Goal: Task Accomplishment & Management: Complete application form

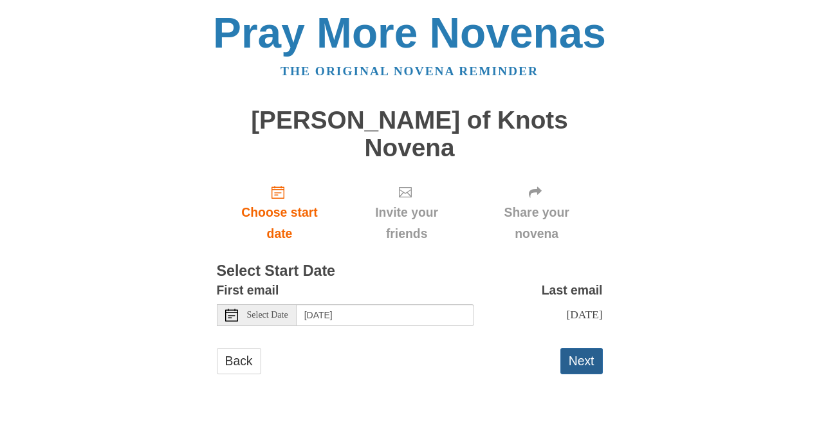
click at [575, 348] on button "Next" at bounding box center [582, 361] width 42 height 26
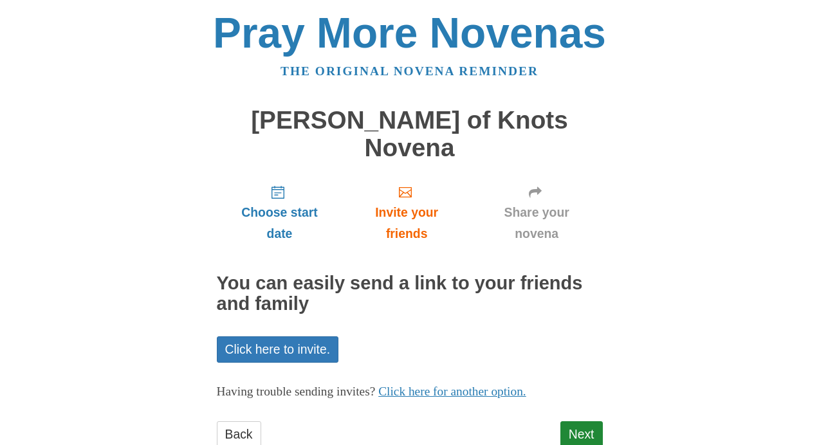
scroll to position [13, 0]
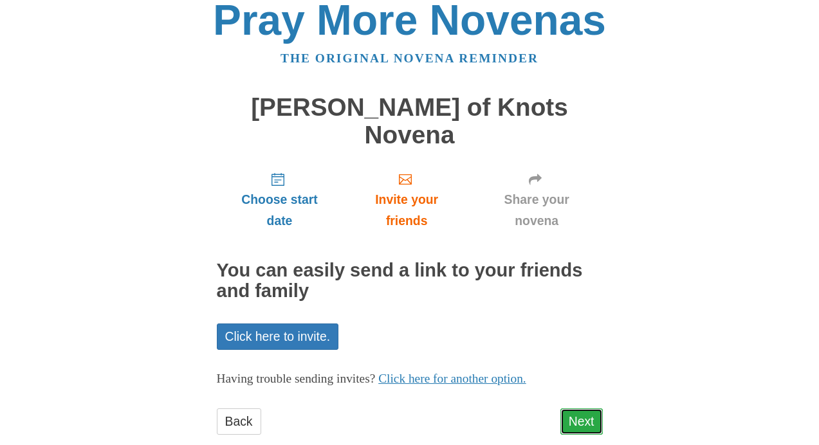
click at [579, 409] on link "Next" at bounding box center [582, 422] width 42 height 26
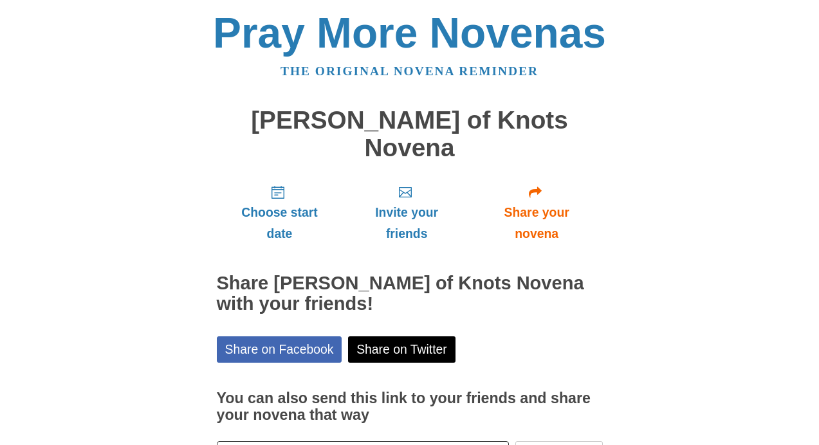
scroll to position [72, 0]
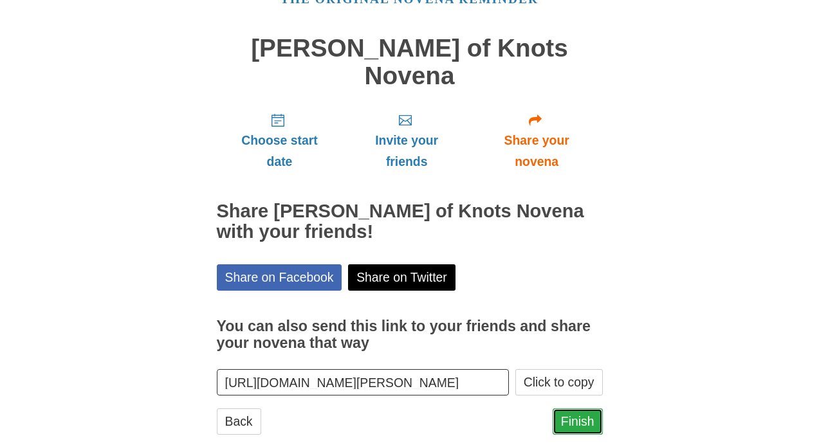
click at [589, 409] on link "Finish" at bounding box center [578, 422] width 50 height 26
